Goal: Transaction & Acquisition: Subscribe to service/newsletter

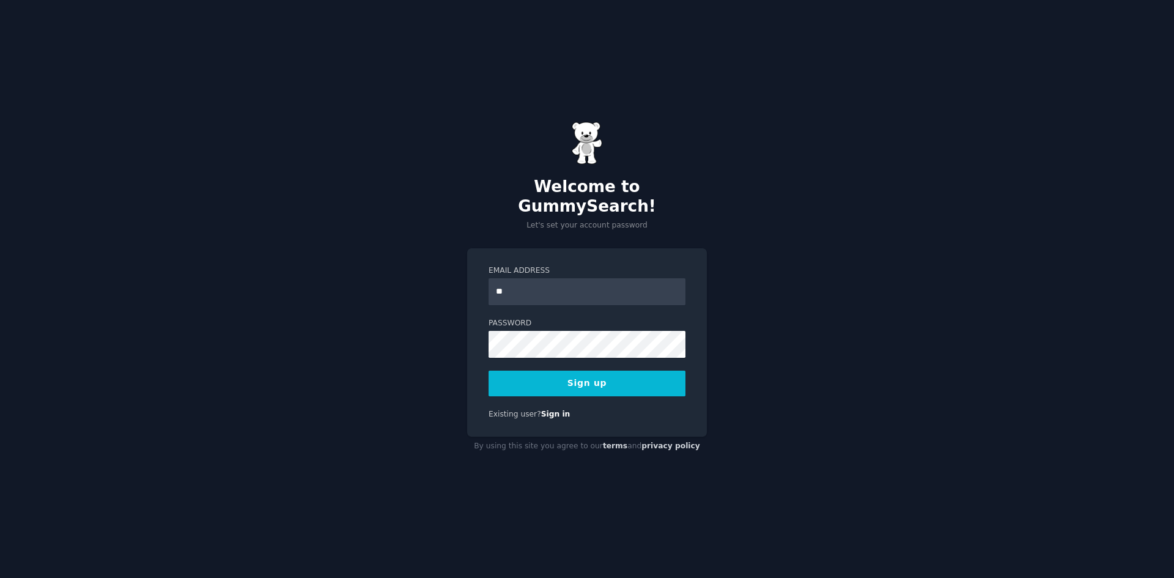
type input "**********"
click at [641, 434] on div at bounding box center [576, 401] width 251 height 106
click at [611, 440] on div at bounding box center [576, 401] width 251 height 106
click at [687, 371] on div at bounding box center [576, 401] width 251 height 106
click at [604, 373] on button "Sign up" at bounding box center [587, 384] width 197 height 26
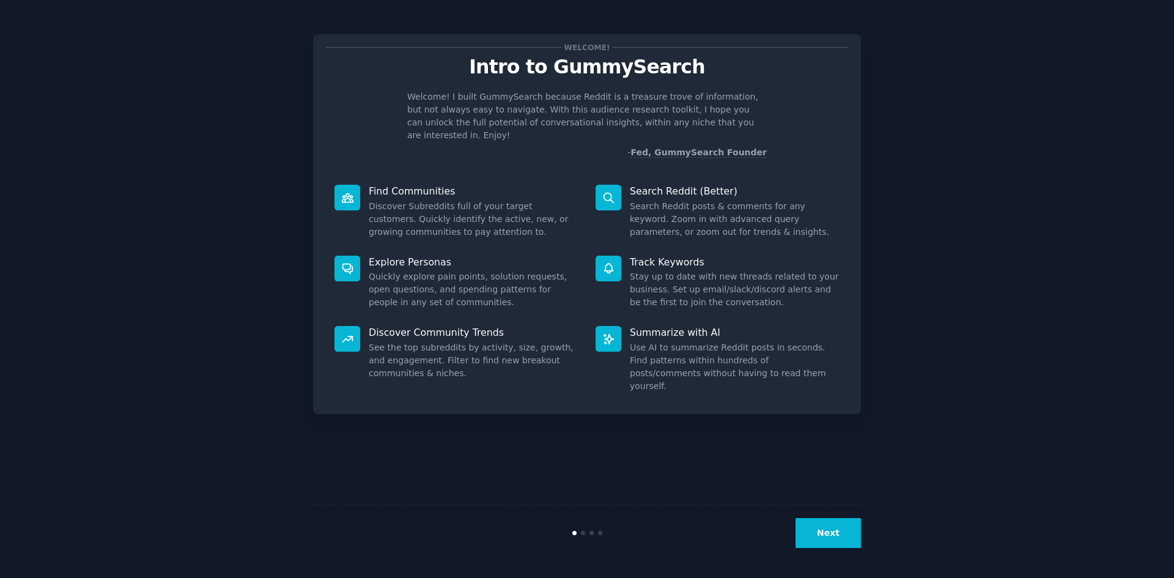
click at [834, 536] on button "Next" at bounding box center [828, 533] width 65 height 30
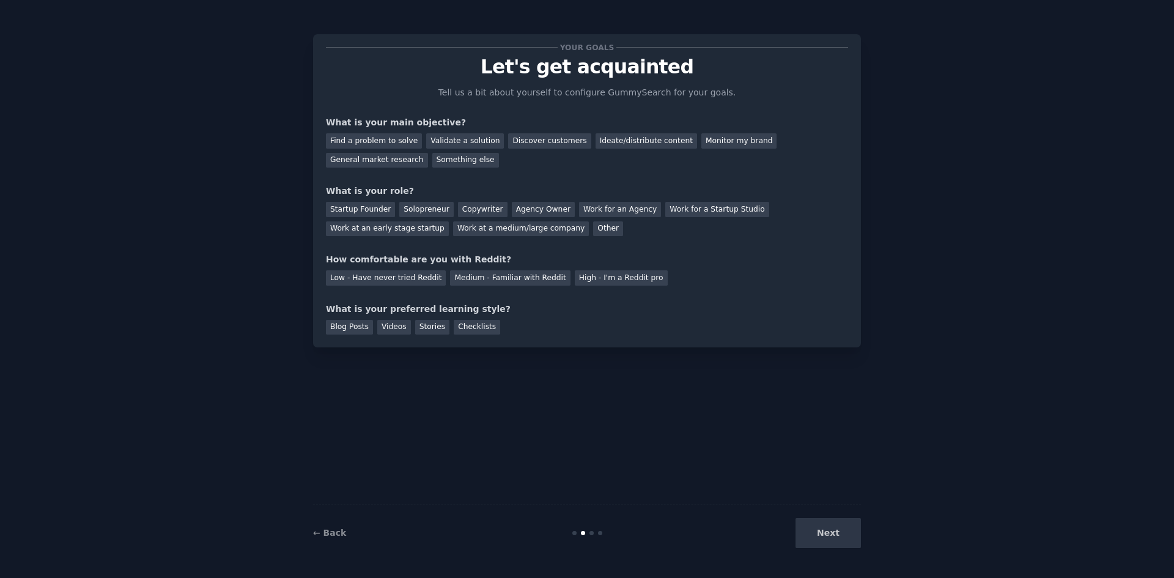
click at [1154, 22] on div at bounding box center [587, 27] width 1174 height 55
click at [467, 144] on div "Validate a solution" at bounding box center [465, 140] width 78 height 15
click at [428, 153] on div "General market research" at bounding box center [377, 160] width 102 height 15
click at [468, 141] on div "Validate a solution" at bounding box center [465, 140] width 78 height 15
click at [599, 211] on div "Work for an Agency" at bounding box center [620, 209] width 82 height 15
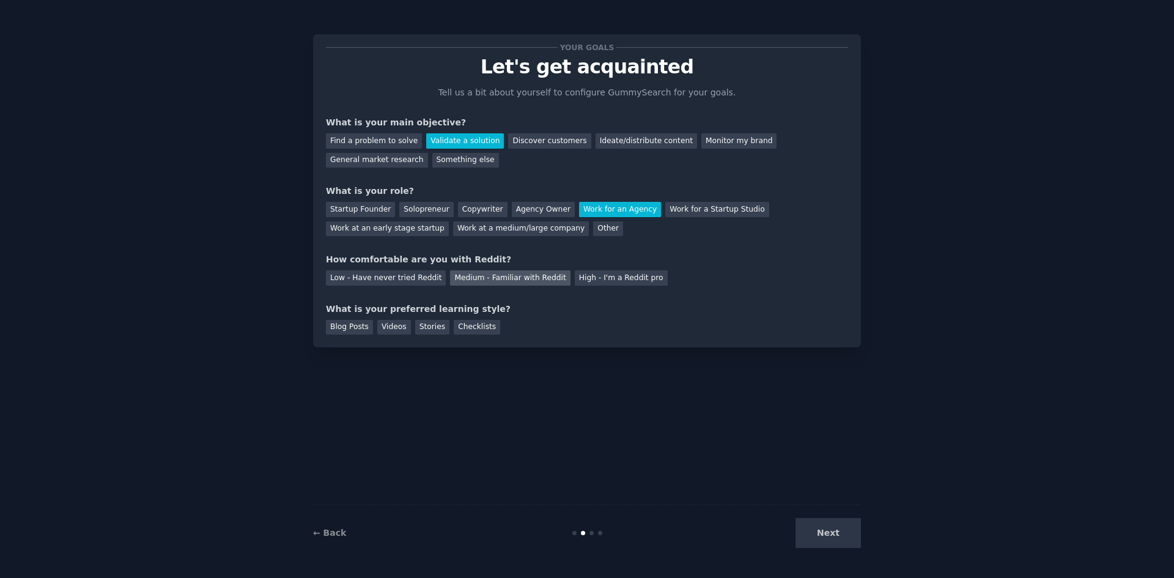
click at [470, 281] on div "Medium - Familiar with Reddit" at bounding box center [510, 277] width 120 height 15
click at [392, 325] on div "Videos" at bounding box center [394, 327] width 34 height 15
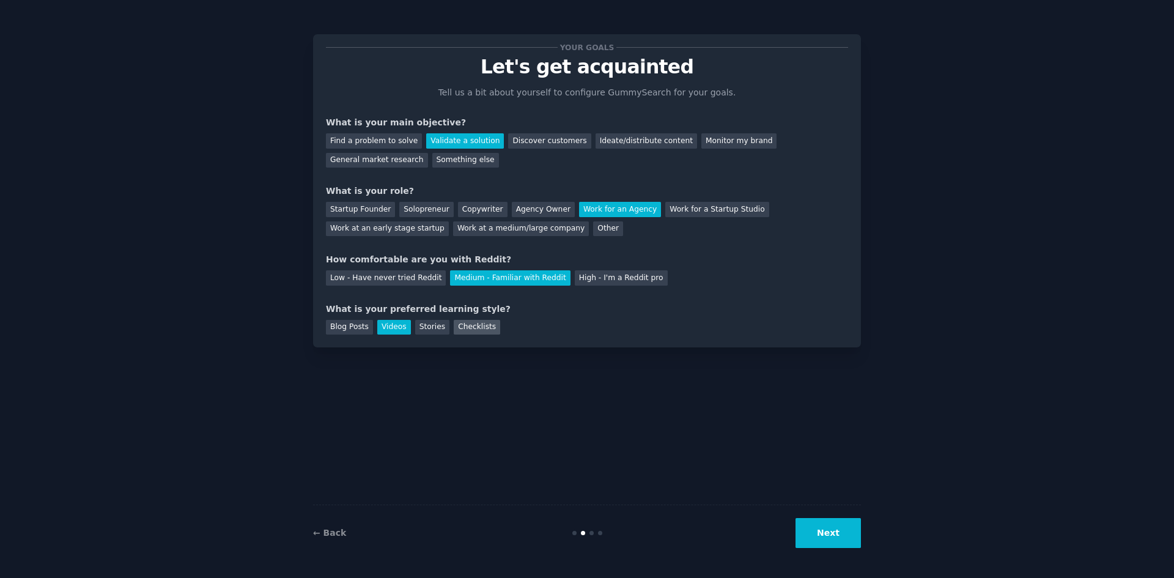
click at [472, 329] on div "Checklists" at bounding box center [477, 327] width 46 height 15
click at [380, 321] on div "Videos" at bounding box center [394, 327] width 34 height 15
click at [812, 544] on button "Next" at bounding box center [828, 533] width 65 height 30
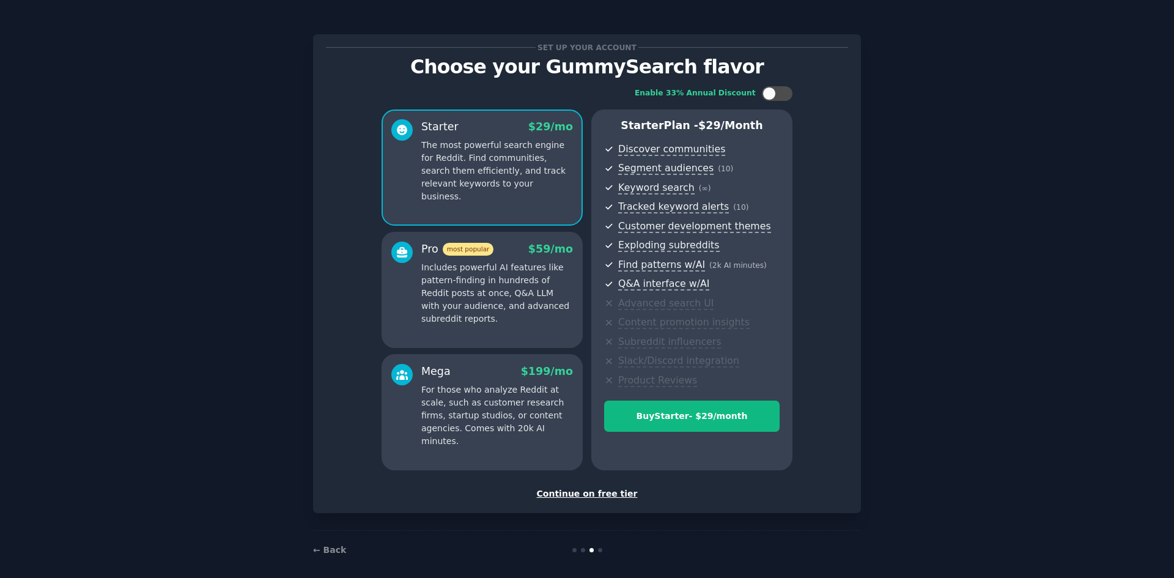
click at [604, 495] on div "Continue on free tier" at bounding box center [587, 493] width 522 height 13
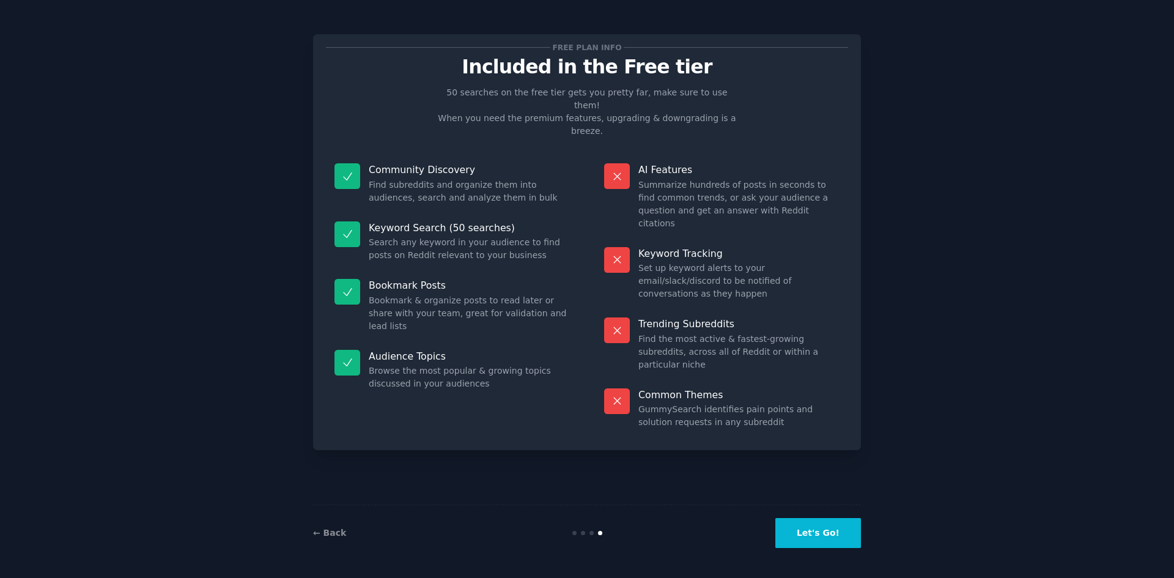
click at [810, 535] on button "Let's Go!" at bounding box center [819, 533] width 86 height 30
